Goal: Task Accomplishment & Management: Manage account settings

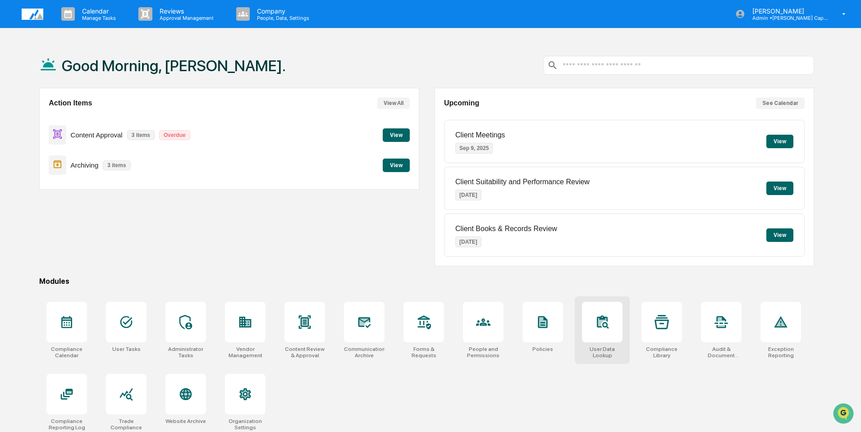
click at [599, 317] on icon at bounding box center [602, 322] width 11 height 12
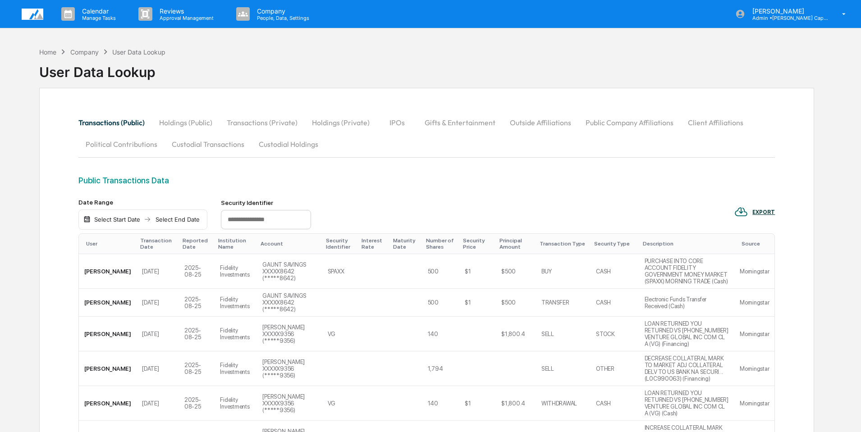
click at [278, 145] on button "Custodial Holdings" at bounding box center [289, 144] width 74 height 22
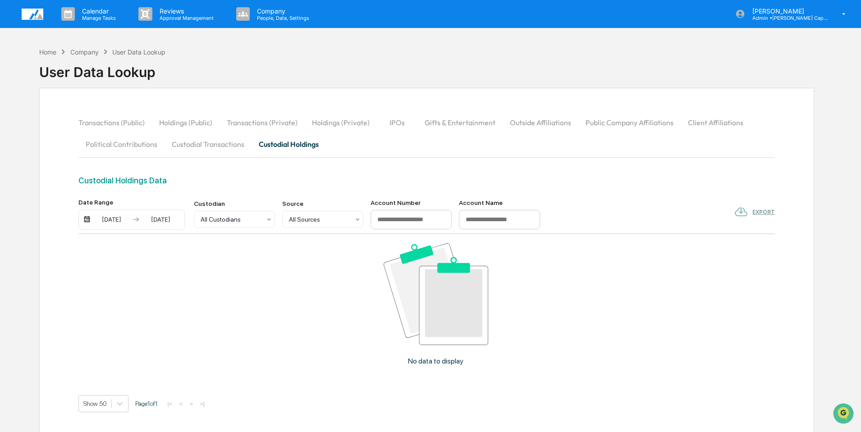
click at [175, 216] on div "[DATE]" at bounding box center [161, 219] width 38 height 7
click at [248, 325] on button "22" at bounding box center [250, 326] width 16 height 16
click at [119, 218] on div "[DATE]" at bounding box center [111, 219] width 38 height 7
click at [197, 326] on button "22" at bounding box center [201, 326] width 16 height 16
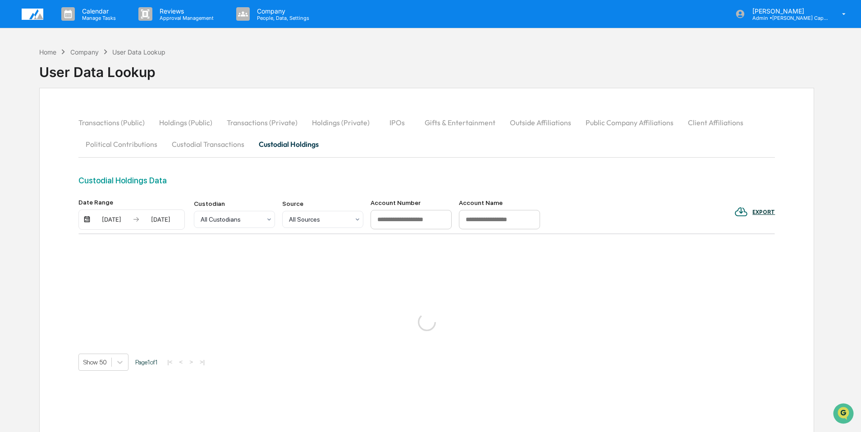
click at [166, 220] on div "[DATE]" at bounding box center [161, 219] width 38 height 7
click at [251, 325] on button "22" at bounding box center [250, 326] width 16 height 16
click at [266, 219] on icon at bounding box center [269, 219] width 7 height 7
click at [267, 218] on icon at bounding box center [269, 219] width 7 height 7
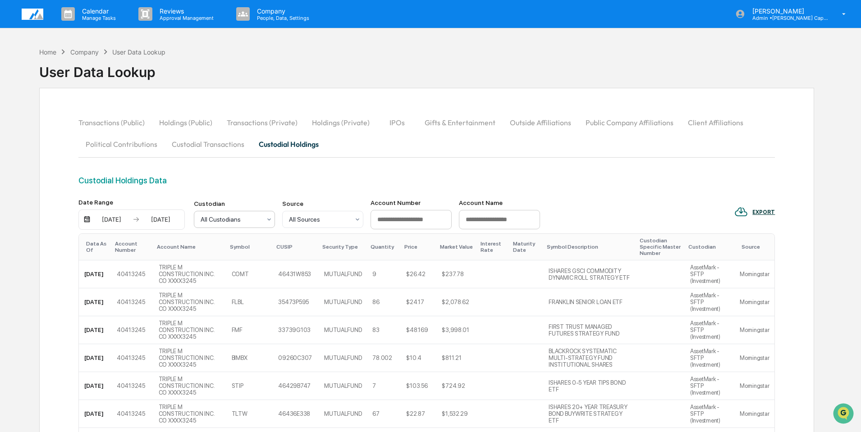
click at [265, 219] on div "All Custodians" at bounding box center [230, 219] width 69 height 13
click at [761, 212] on div "EXPORT" at bounding box center [764, 212] width 23 height 6
click at [772, 235] on p "csv (excel)" at bounding box center [778, 236] width 32 height 9
